Goal: Information Seeking & Learning: Learn about a topic

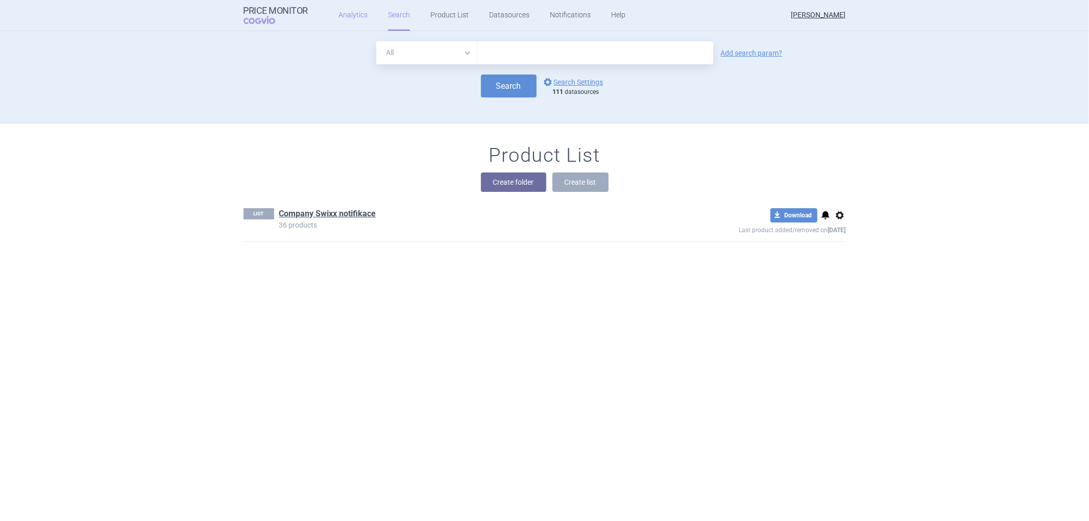
click at [348, 16] on link "Analytics" at bounding box center [352, 15] width 29 height 31
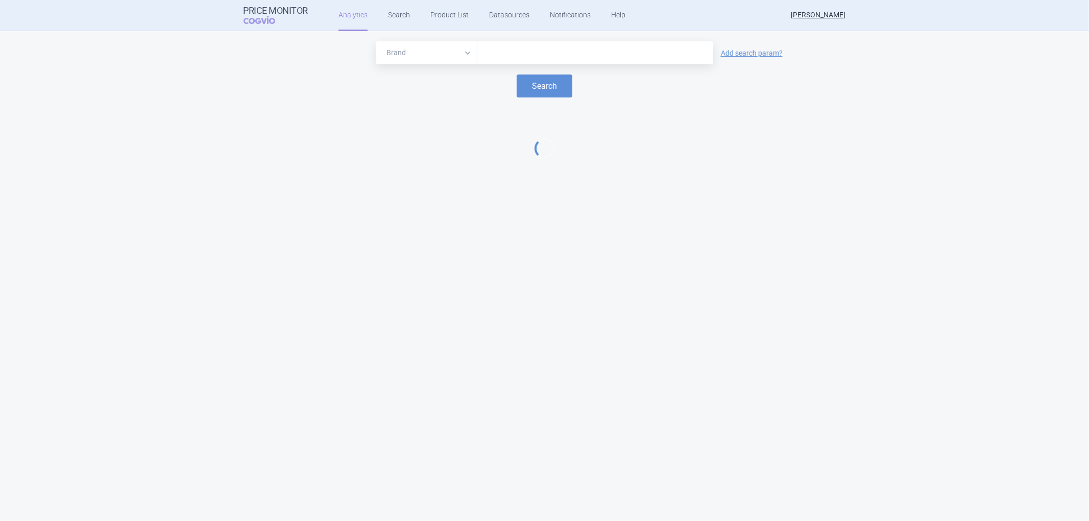
click at [506, 50] on input "text" at bounding box center [595, 52] width 226 height 13
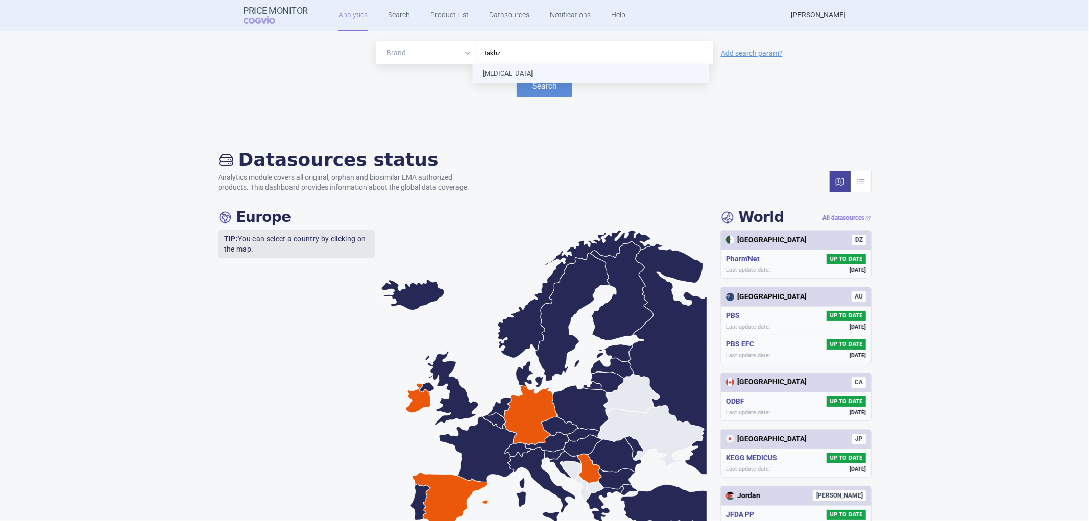
type input "takhzy"
click at [538, 89] on button "Search" at bounding box center [545, 86] width 56 height 23
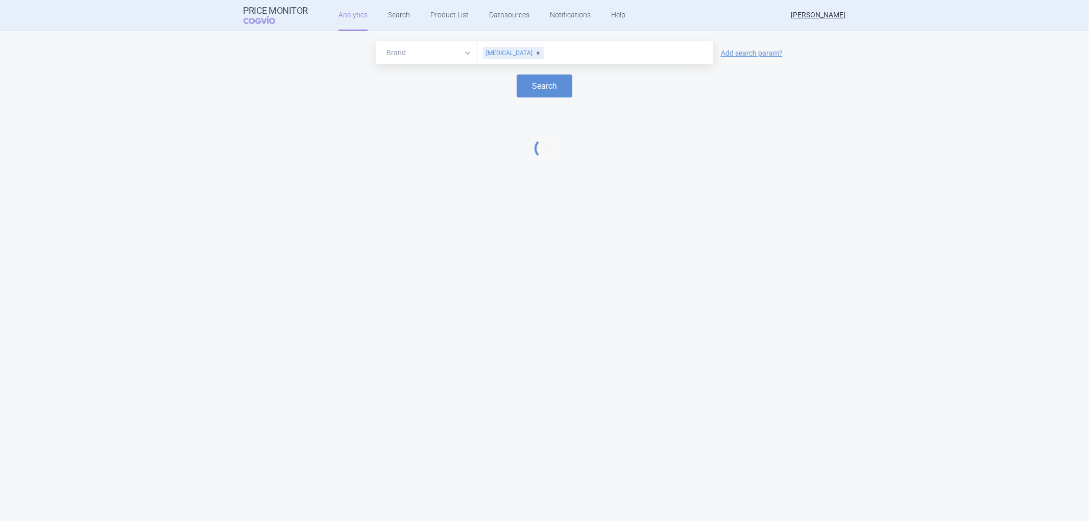
select select "EUR"
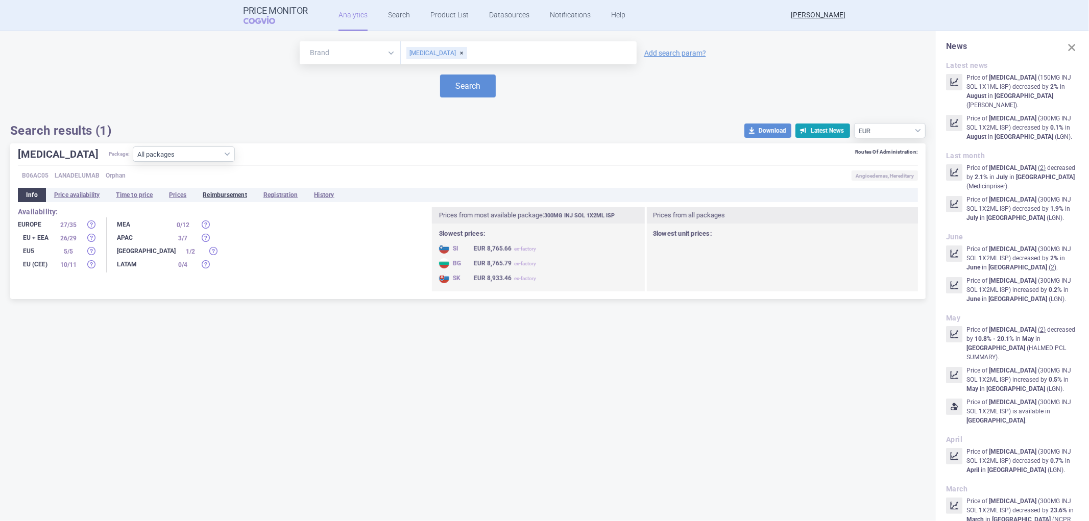
click at [226, 197] on li "Reimbursement" at bounding box center [225, 195] width 61 height 14
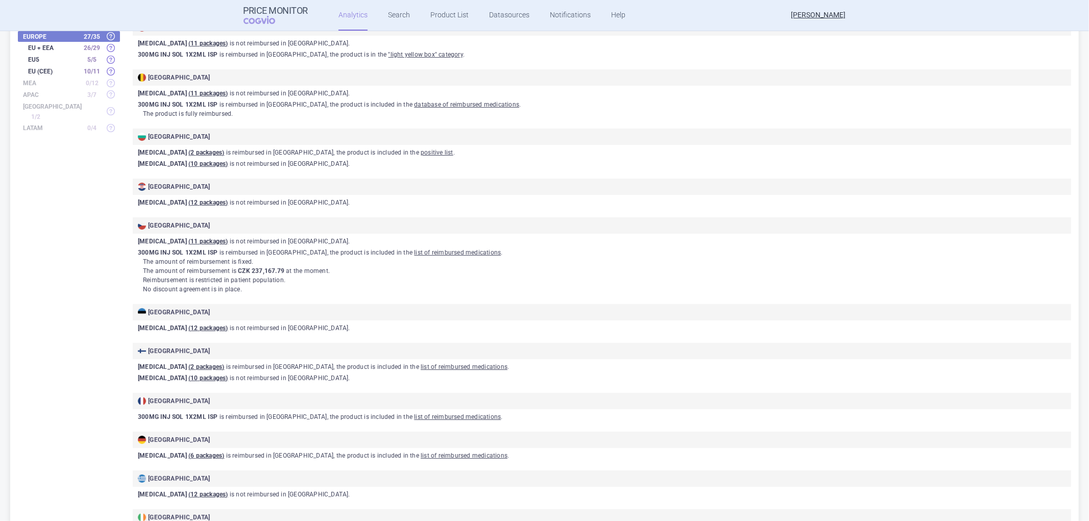
scroll to position [170, 0]
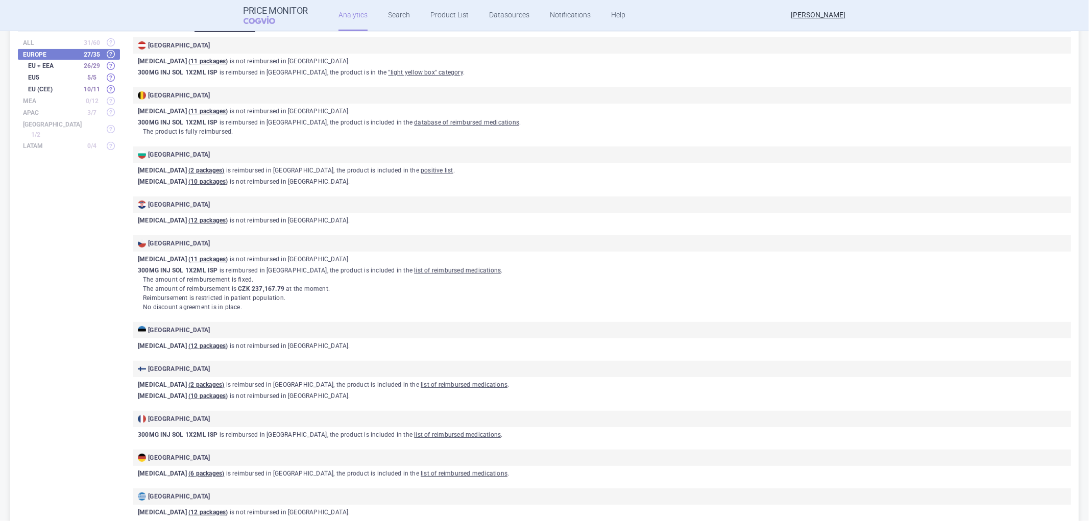
click at [271, 221] on p "[MEDICAL_DATA] ( 12 packages ) is not reimbursed in [GEOGRAPHIC_DATA] ." at bounding box center [604, 220] width 933 height 9
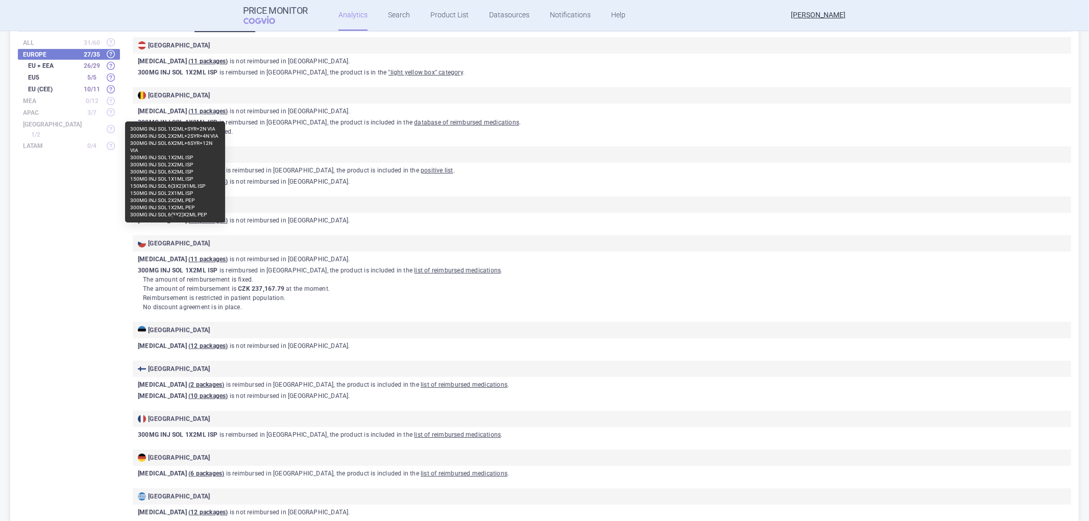
click at [203, 221] on u "( 12 packages )" at bounding box center [208, 220] width 40 height 7
click at [188, 222] on u "( 12 packages )" at bounding box center [208, 220] width 40 height 7
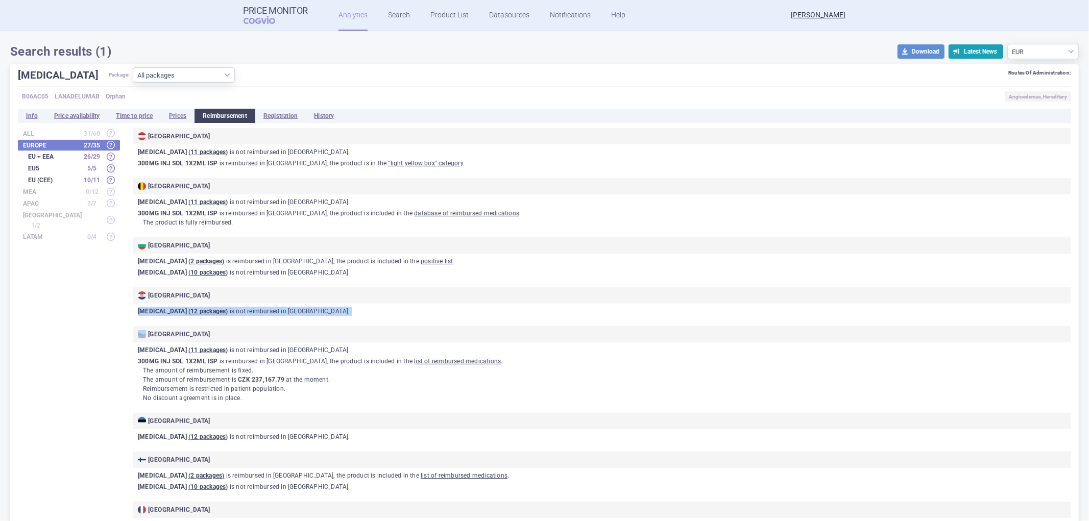
scroll to position [70, 0]
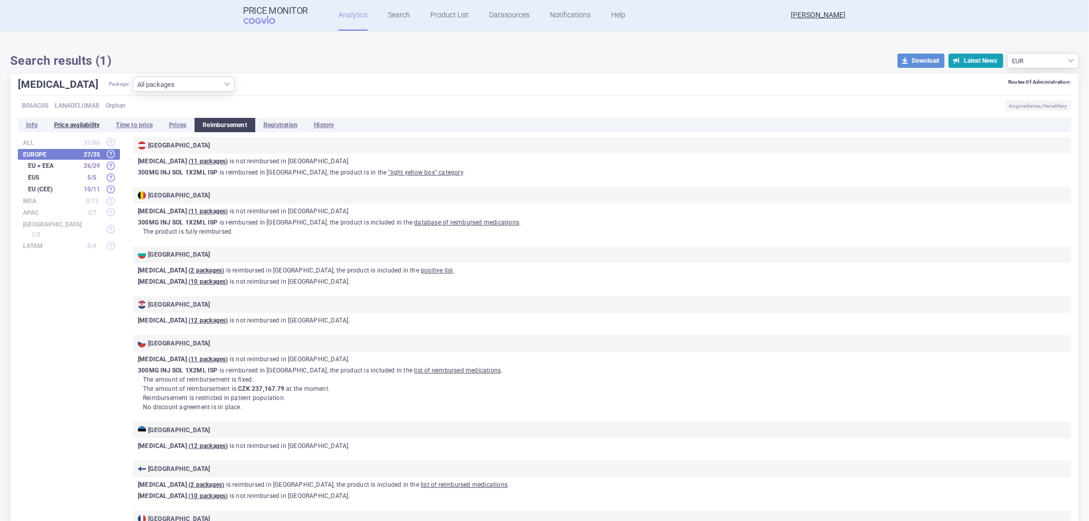
click at [63, 124] on li "Price availability" at bounding box center [77, 125] width 62 height 14
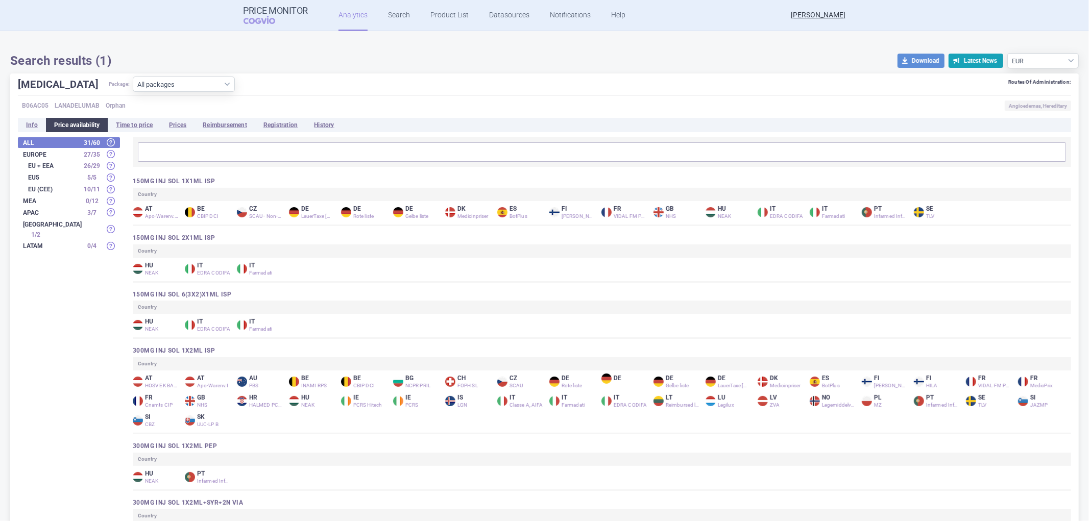
click at [273, 84] on div "[MEDICAL_DATA] Package: All packages 150MG INJ SOL 1X1ML ISP ( 10 ) 150MG INJ S…" at bounding box center [544, 86] width 1053 height 19
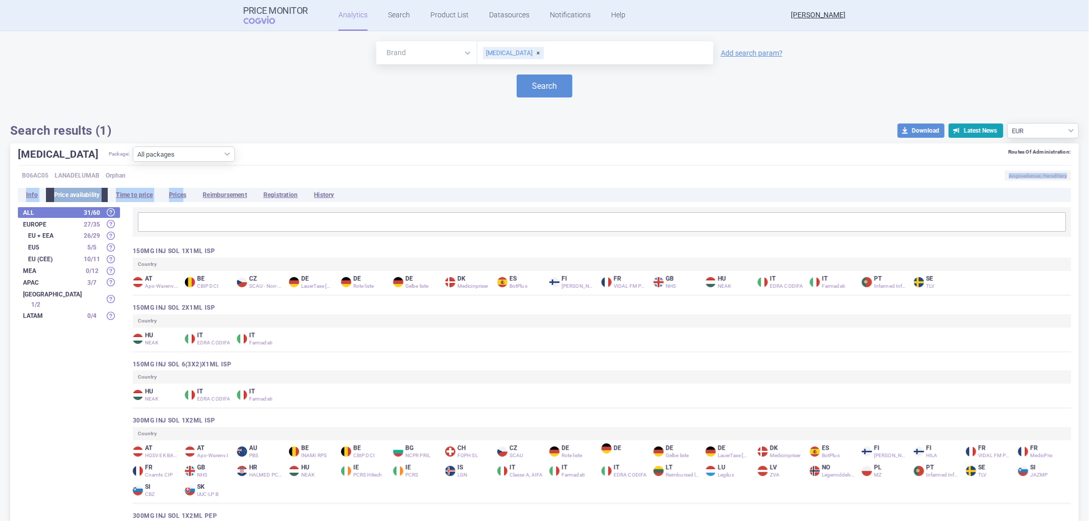
drag, startPoint x: 186, startPoint y: 193, endPoint x: 261, endPoint y: 167, distance: 79.3
click at [222, 196] on li "Reimbursement" at bounding box center [225, 195] width 61 height 14
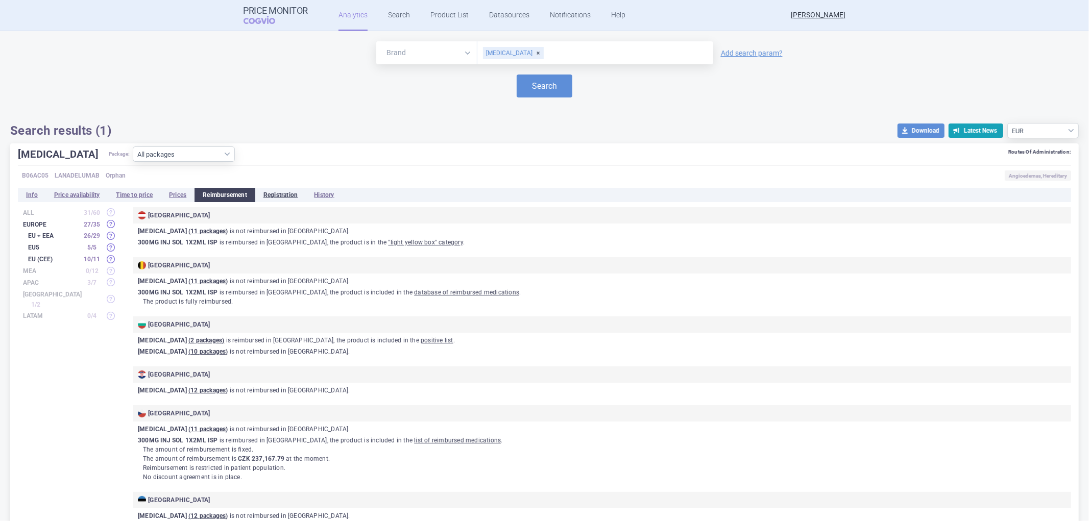
click at [276, 192] on li "Registration" at bounding box center [280, 195] width 51 height 14
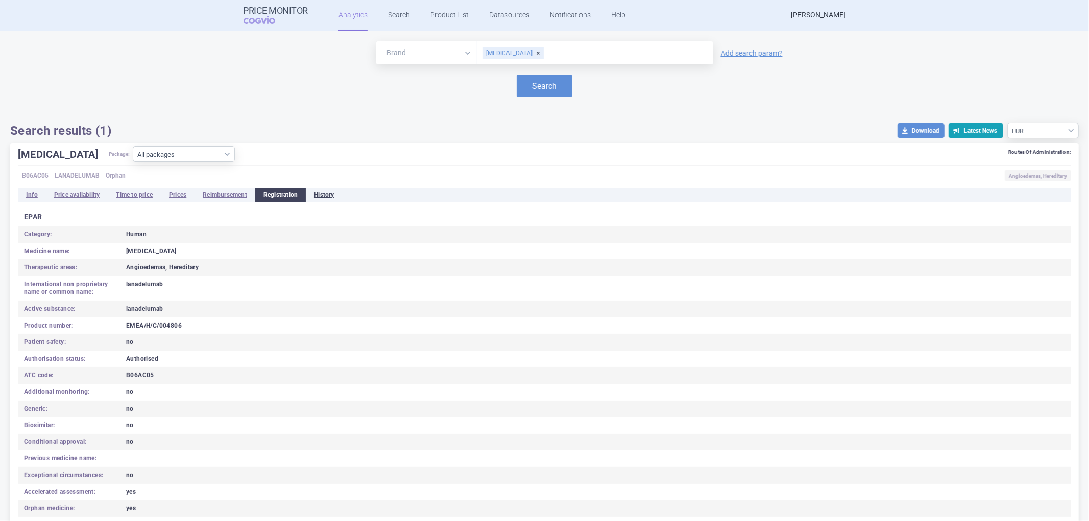
click at [332, 191] on li "History" at bounding box center [324, 195] width 36 height 14
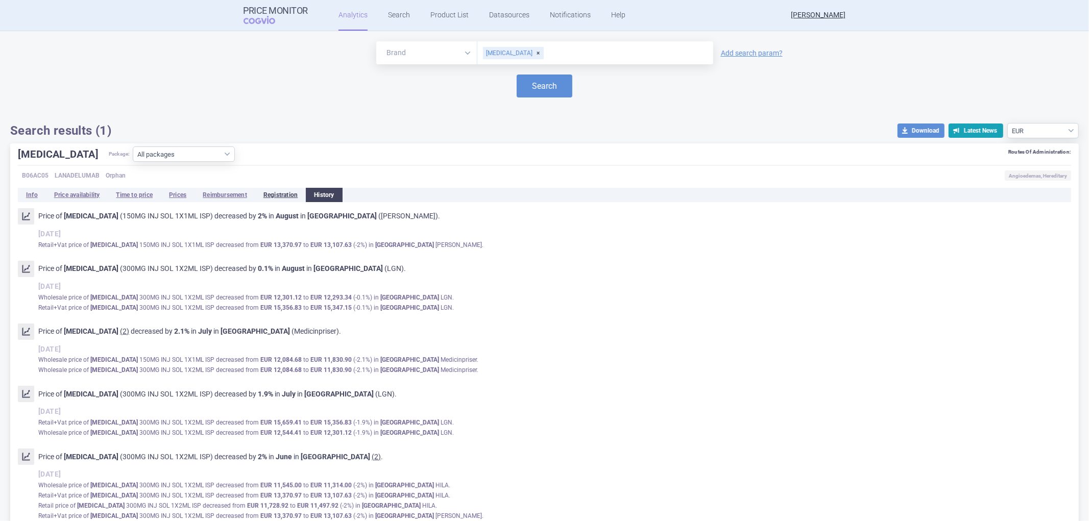
click at [287, 192] on li "Registration" at bounding box center [280, 195] width 51 height 14
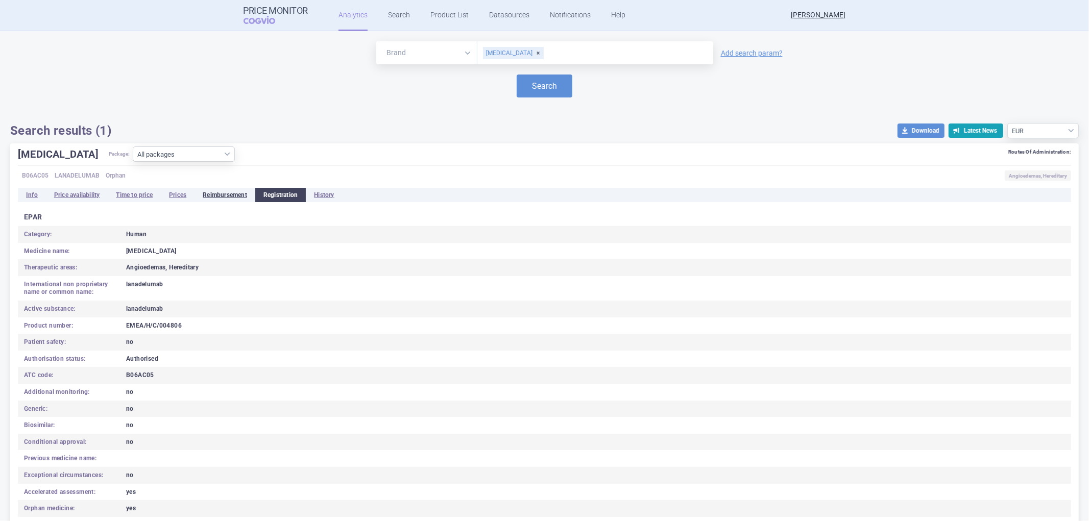
click at [220, 196] on li "Reimbursement" at bounding box center [225, 195] width 61 height 14
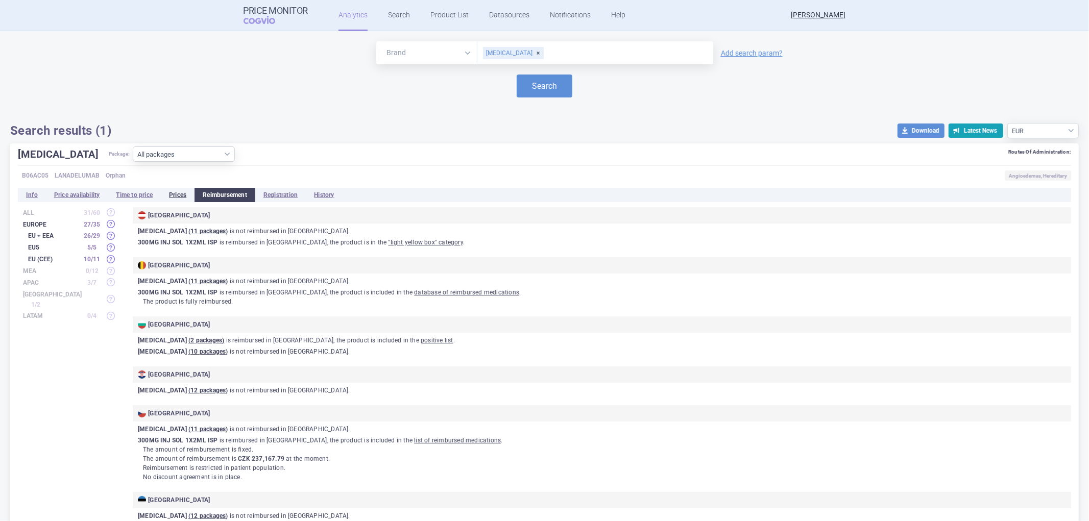
click at [182, 197] on li "Prices" at bounding box center [178, 195] width 34 height 14
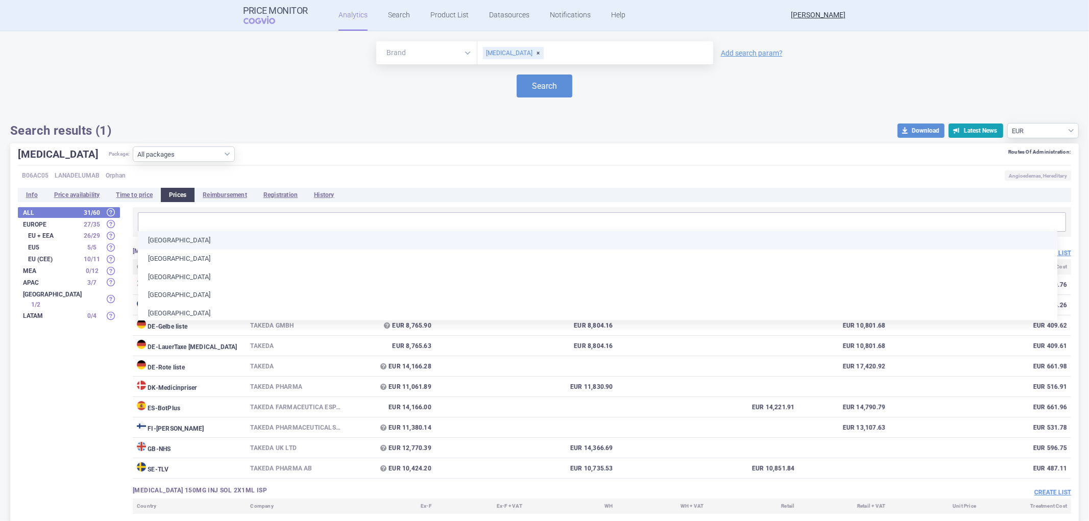
click at [197, 218] on input "text" at bounding box center [602, 221] width 922 height 13
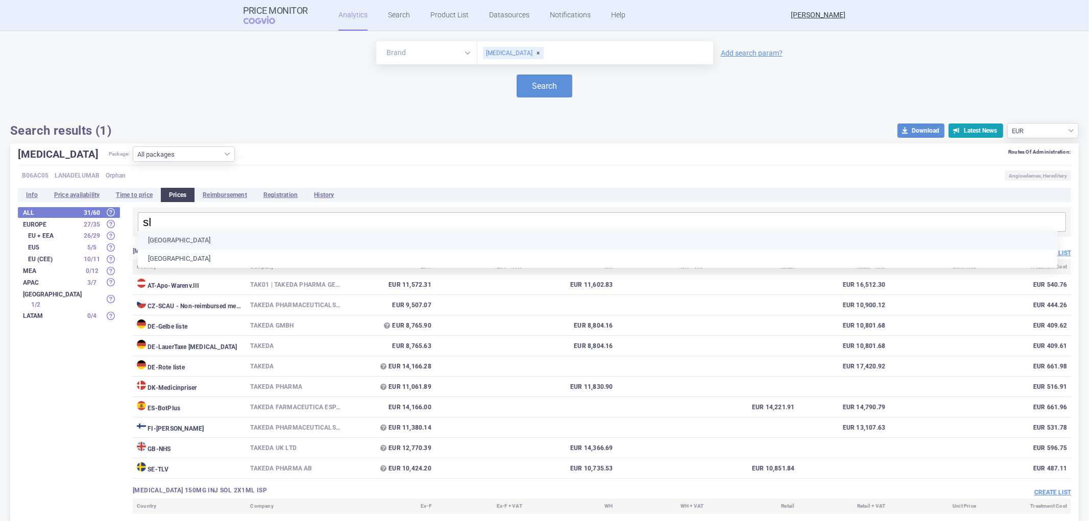
type input "slo"
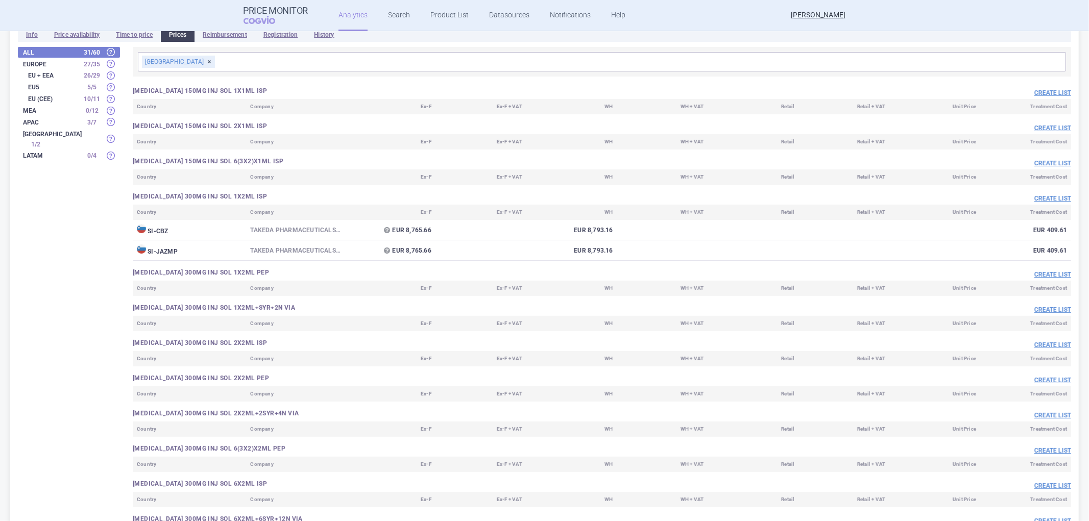
scroll to position [170, 0]
